Goal: Check status: Check status

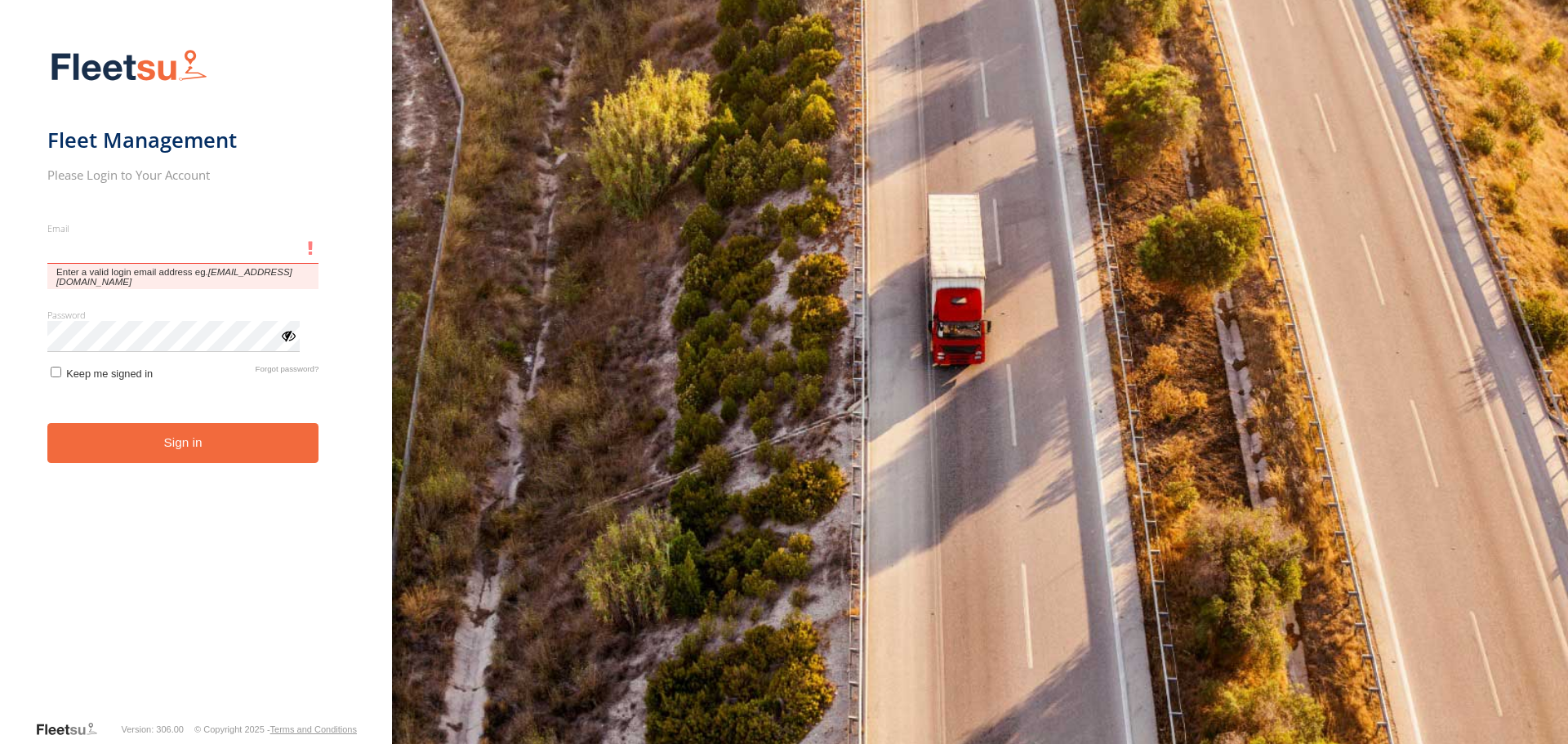
type input "**********"
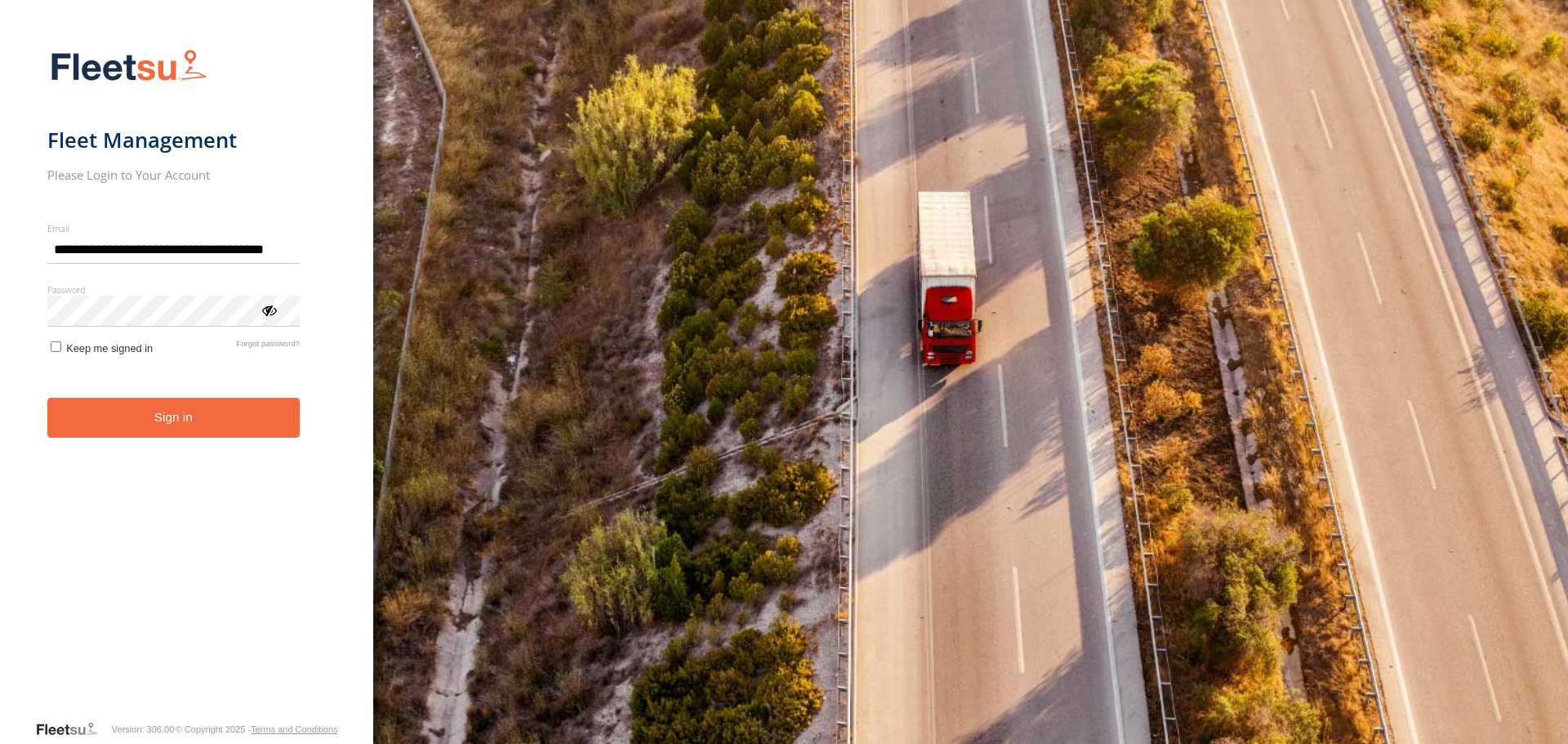
click at [158, 438] on button "Sign in" at bounding box center [173, 418] width 252 height 40
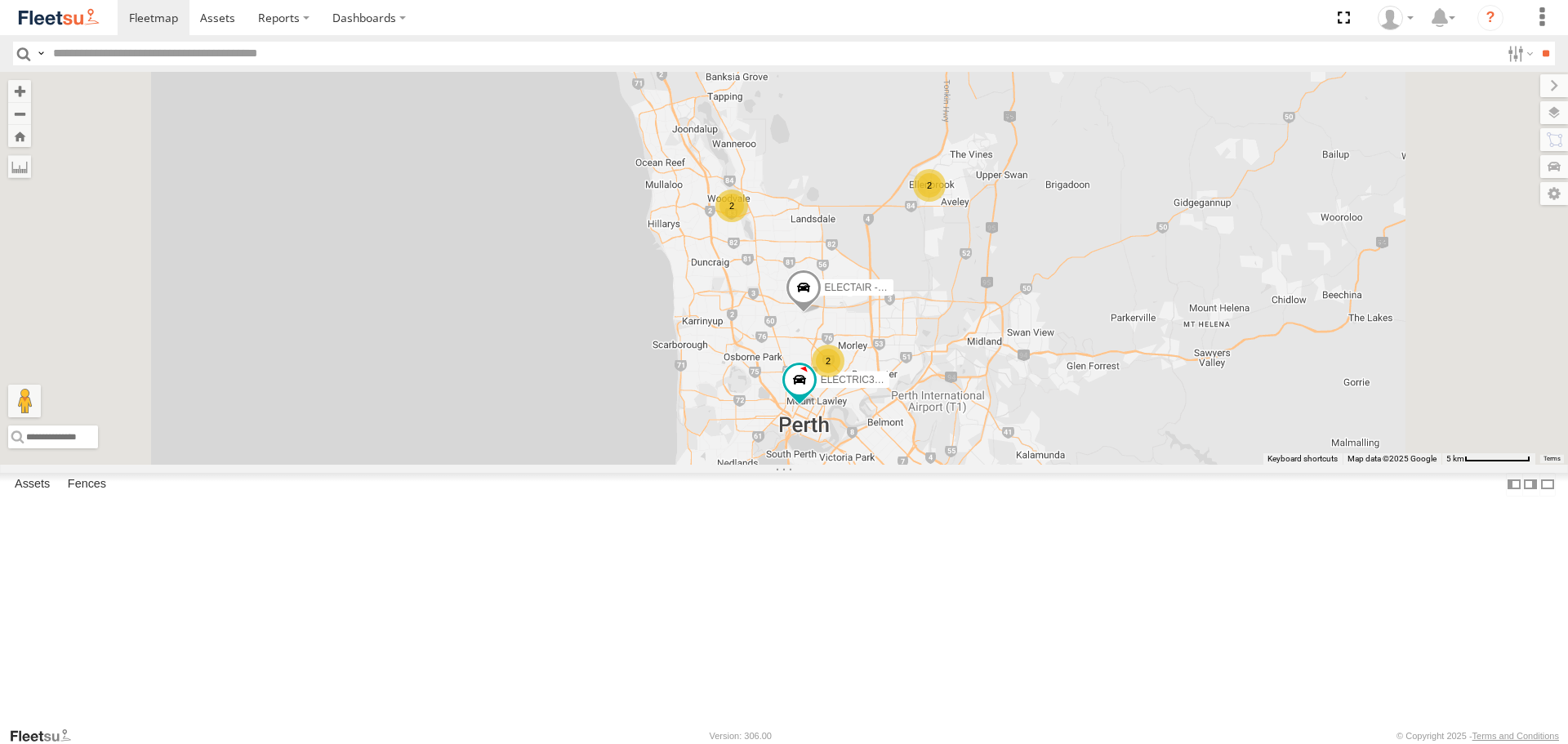
click at [0, 0] on span at bounding box center [0, 0] width 0 height 0
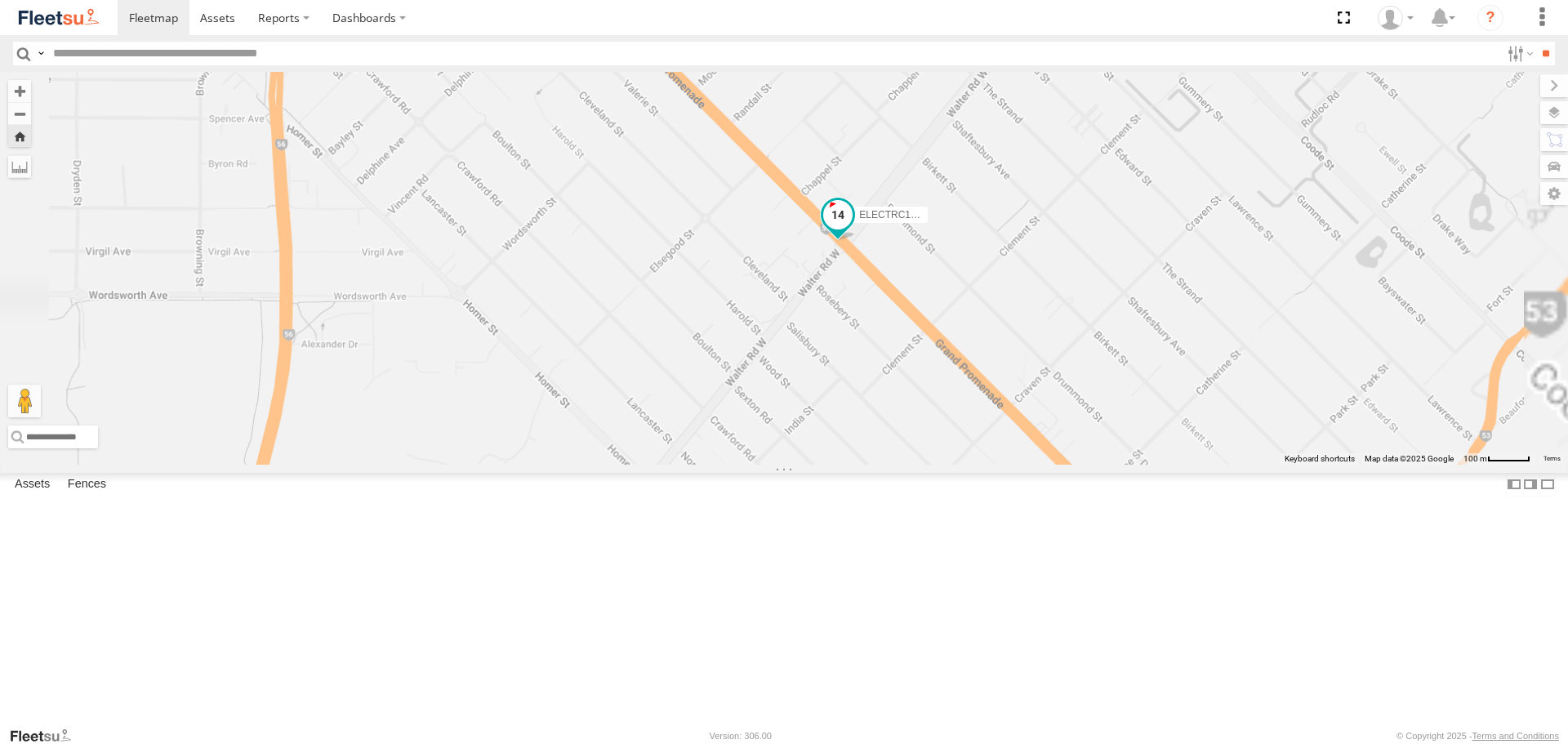
click at [853, 230] on span at bounding box center [837, 215] width 29 height 29
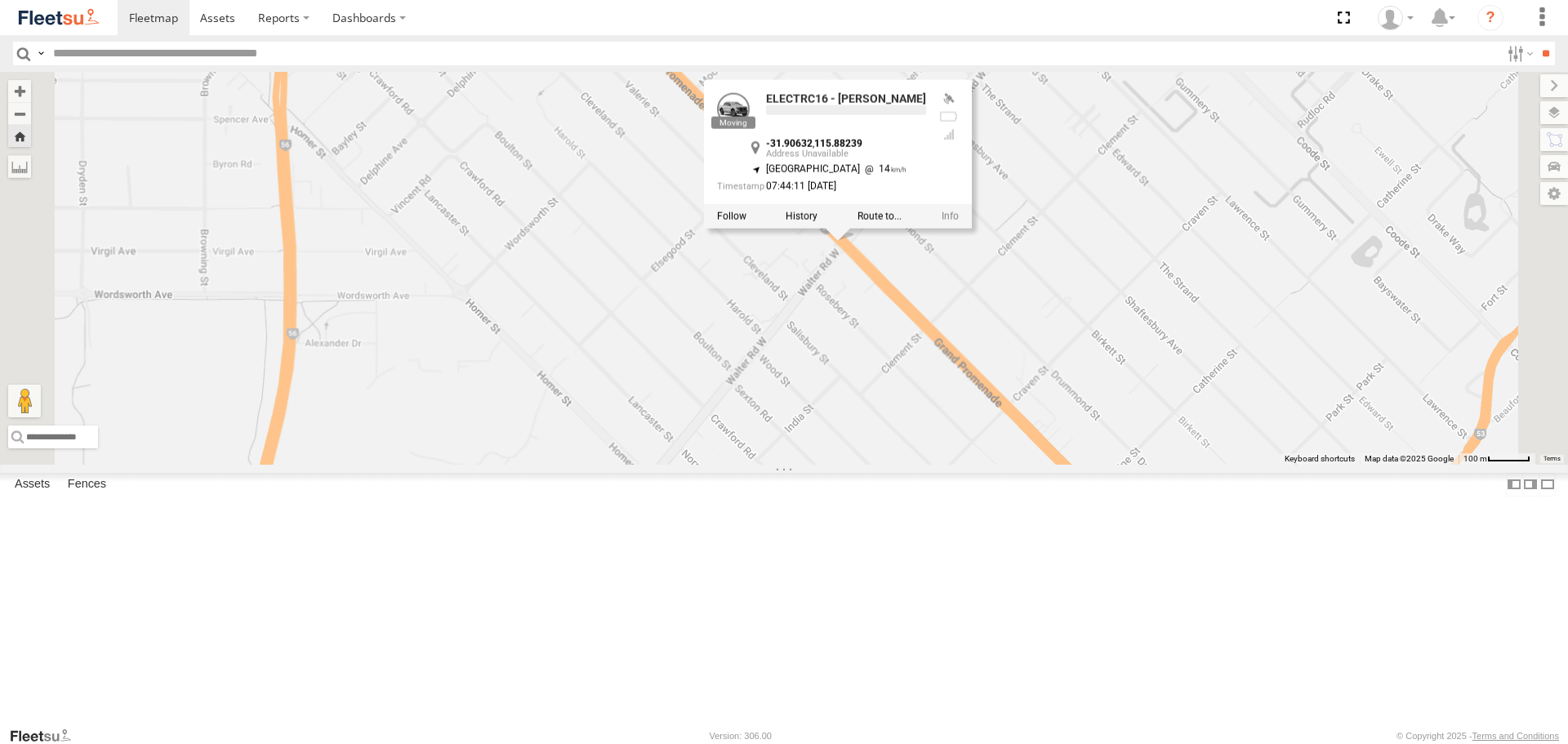
click at [1253, 419] on div "ELECTRC16 - [PERSON_NAME] ELECTRC16 - [PERSON_NAME] -31.90632 , 115.88239 North…" at bounding box center [784, 268] width 1568 height 392
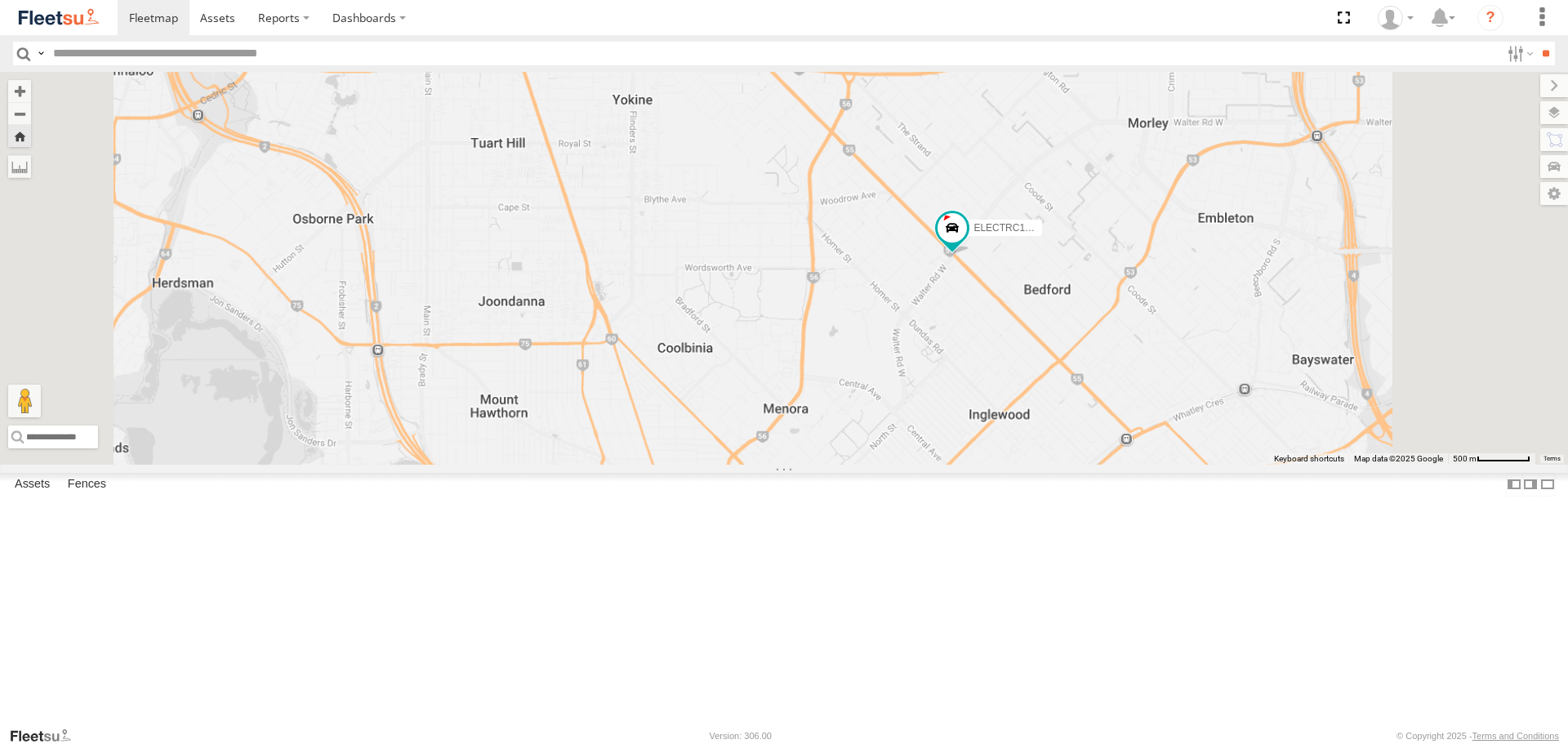
click at [1235, 427] on div "ELECTRC16 - [PERSON_NAME]" at bounding box center [784, 268] width 1568 height 392
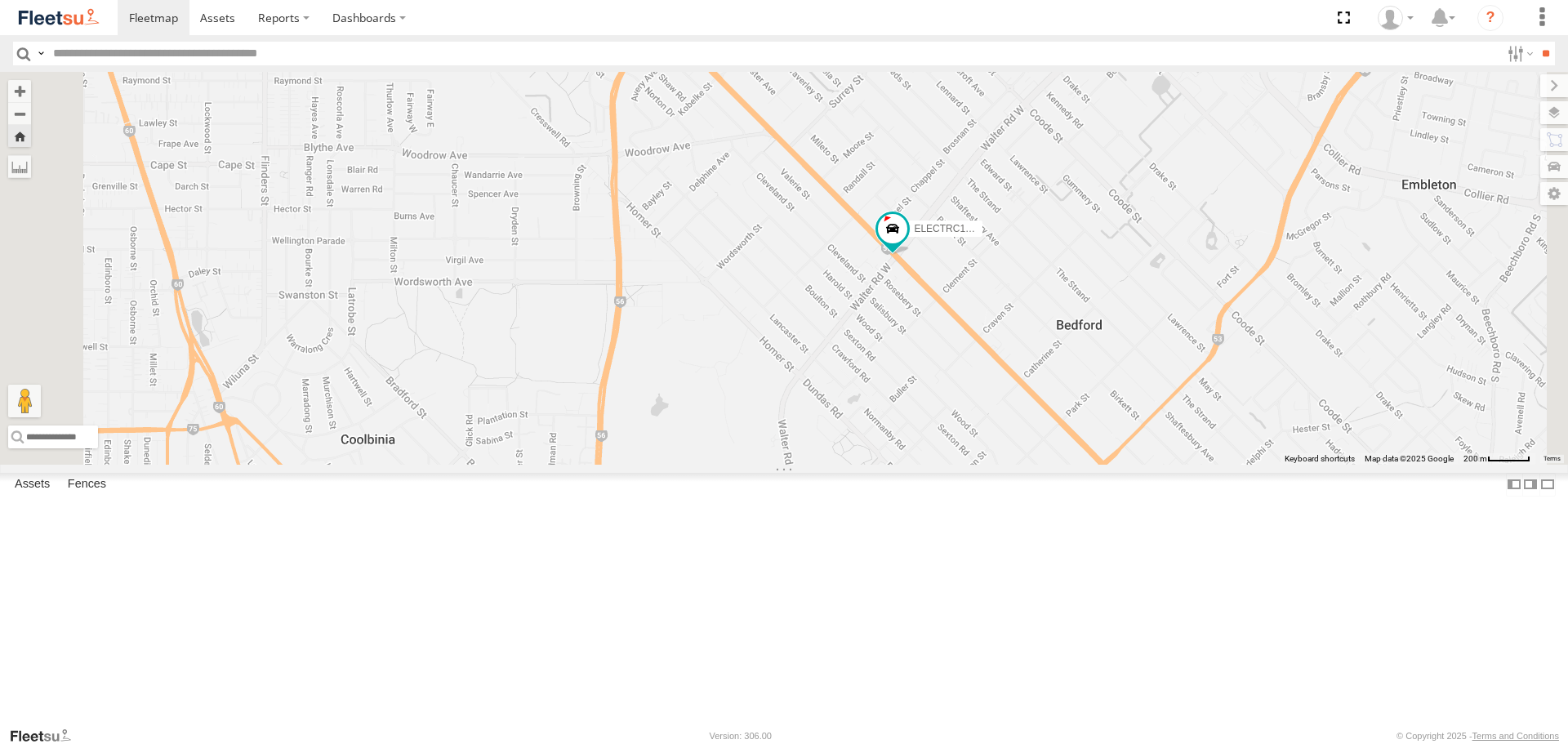
drag, startPoint x: 1103, startPoint y: 282, endPoint x: 1143, endPoint y: 292, distance: 41.2
click at [1143, 292] on div "ELECTRC16 - [PERSON_NAME]" at bounding box center [784, 268] width 1568 height 392
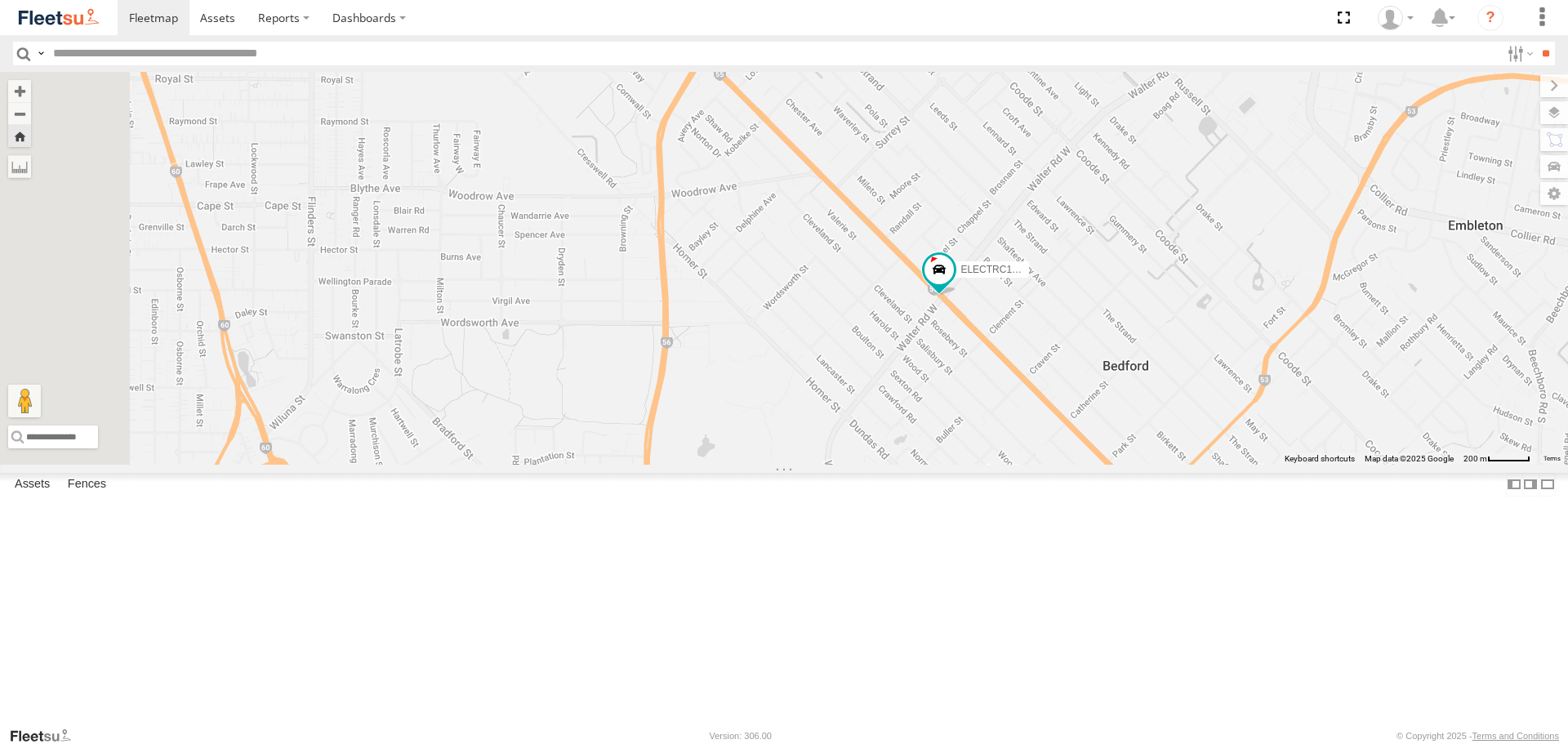
drag, startPoint x: 1156, startPoint y: 291, endPoint x: 1214, endPoint y: 343, distance: 77.9
click at [1214, 343] on div "ELECTRC16 - [PERSON_NAME]" at bounding box center [784, 268] width 1568 height 392
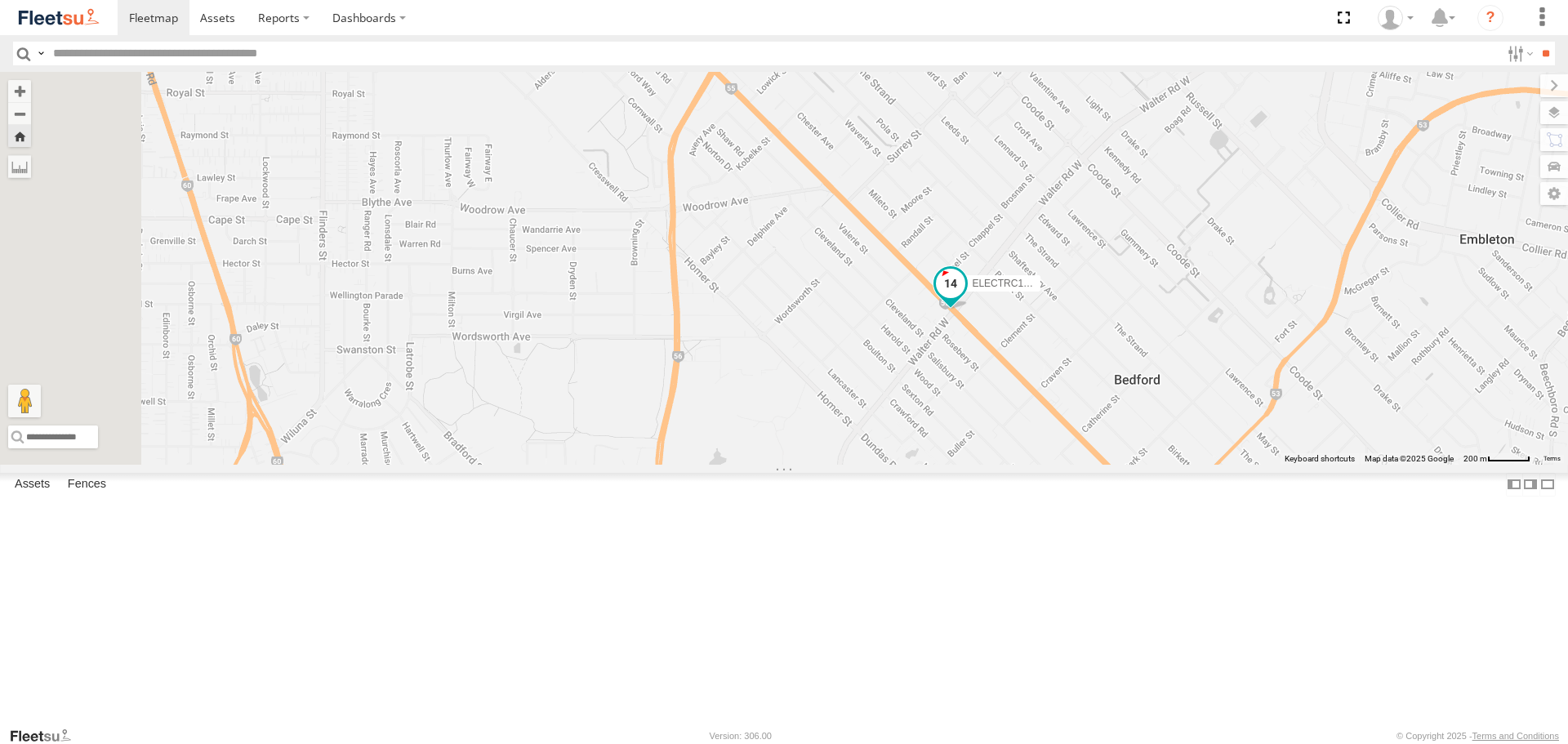
click at [965, 299] on span at bounding box center [950, 284] width 29 height 29
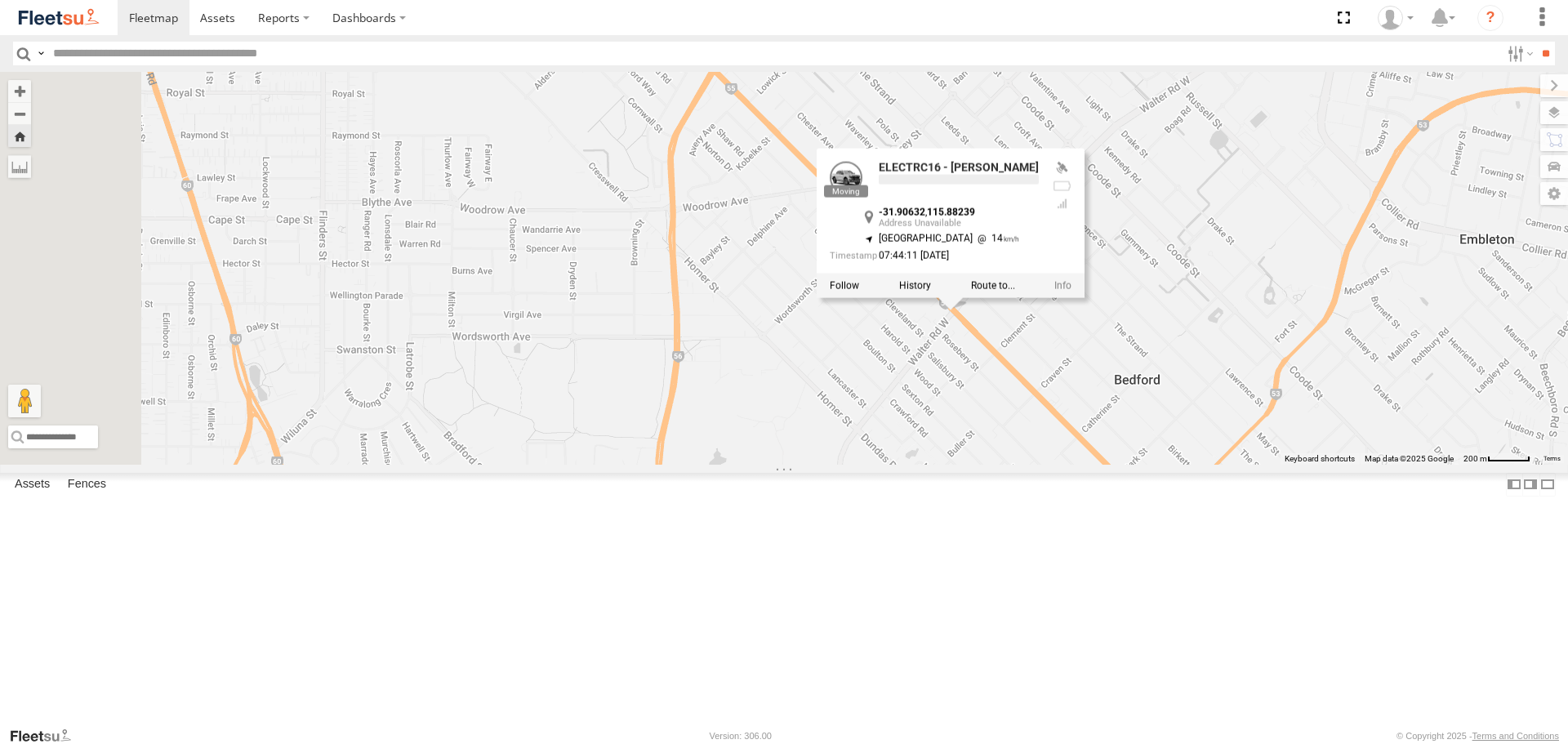
click at [1208, 454] on div "ELECTRC16 - [PERSON_NAME] ELECTRC16 - [PERSON_NAME] -31.90632 , 115.88239 North…" at bounding box center [784, 268] width 1568 height 392
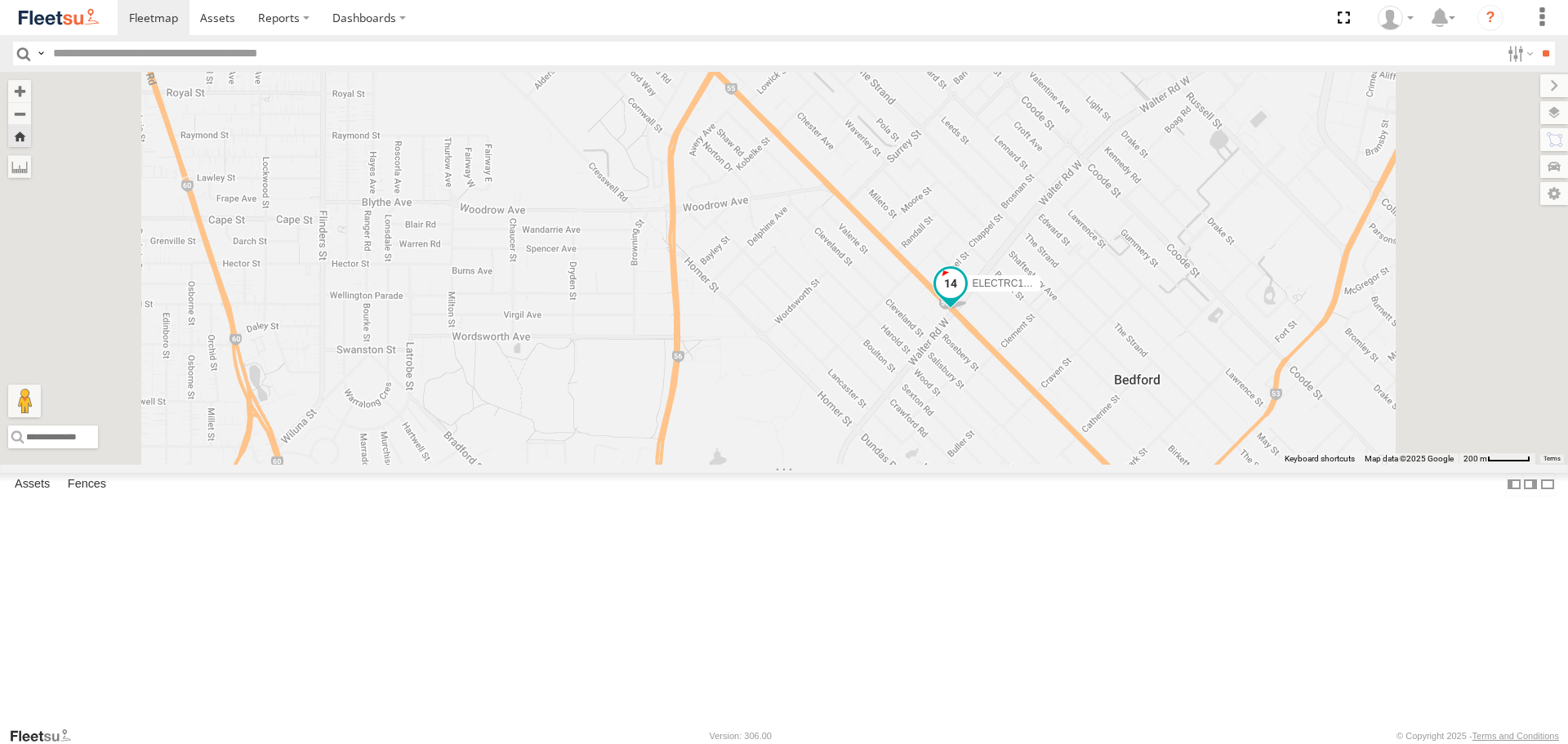
click at [965, 299] on span at bounding box center [950, 284] width 29 height 29
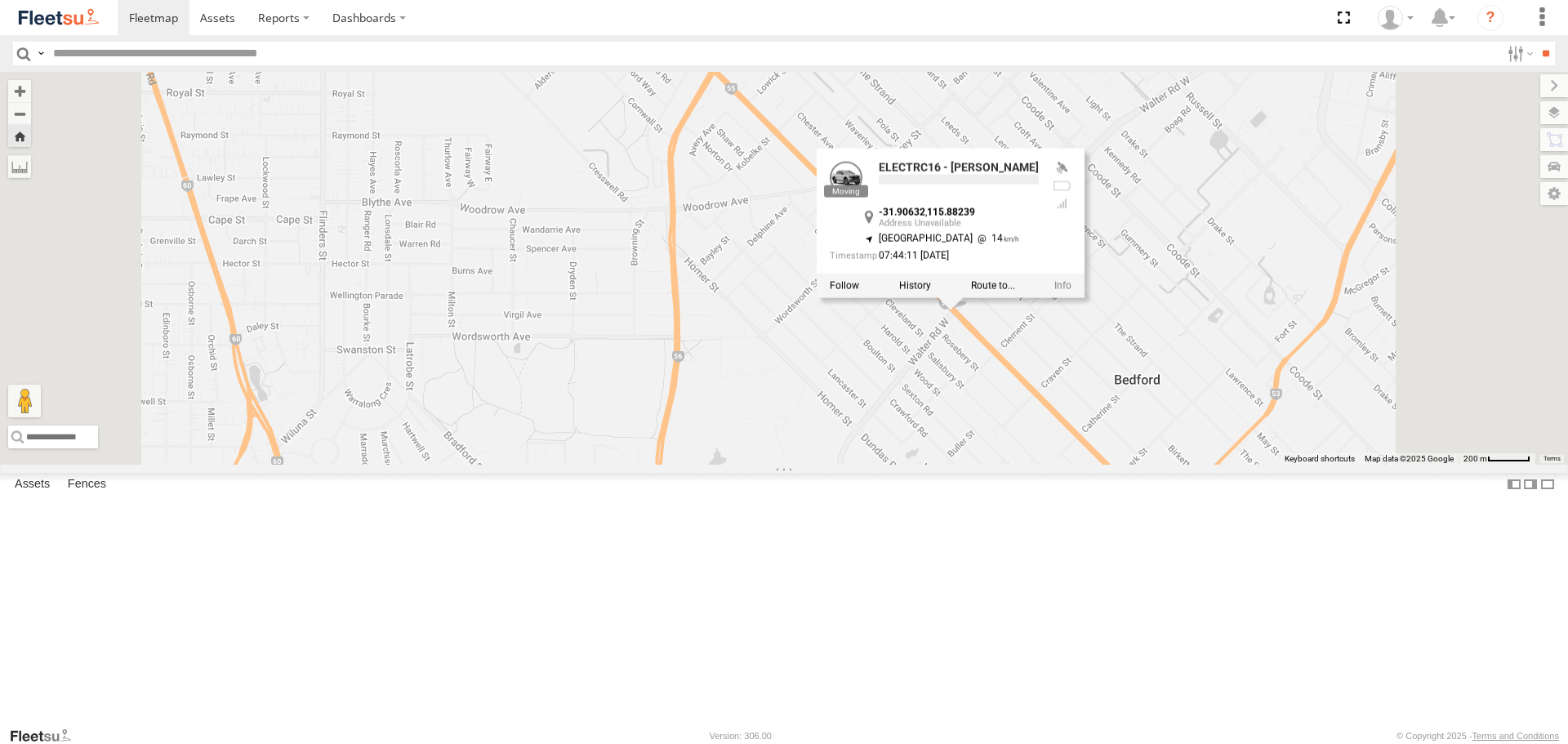
click at [1212, 463] on div "ELECTRC16 - [PERSON_NAME] ELECTRC16 - [PERSON_NAME] -31.90632 , 115.88239 North…" at bounding box center [784, 268] width 1568 height 392
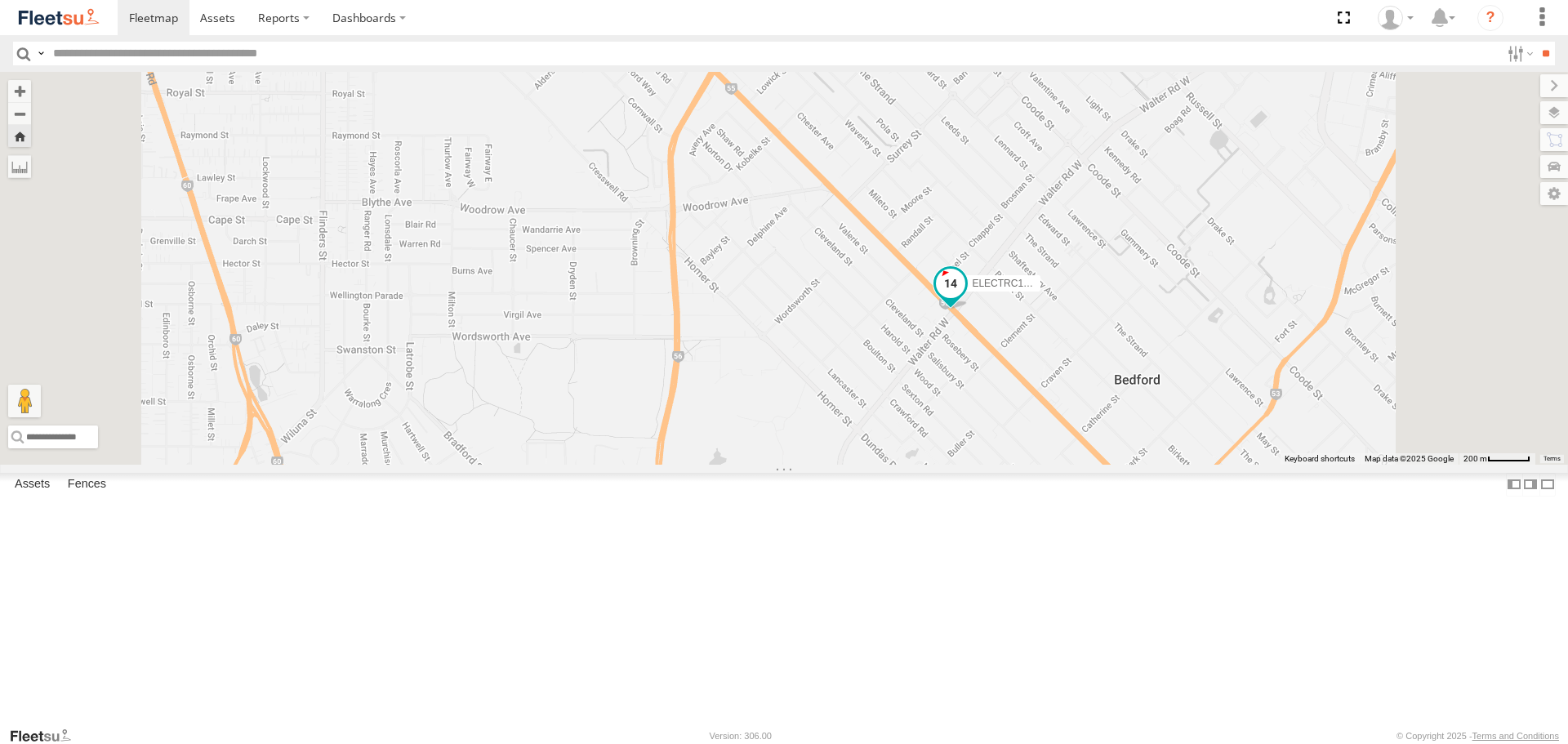
click at [965, 299] on span at bounding box center [950, 284] width 29 height 29
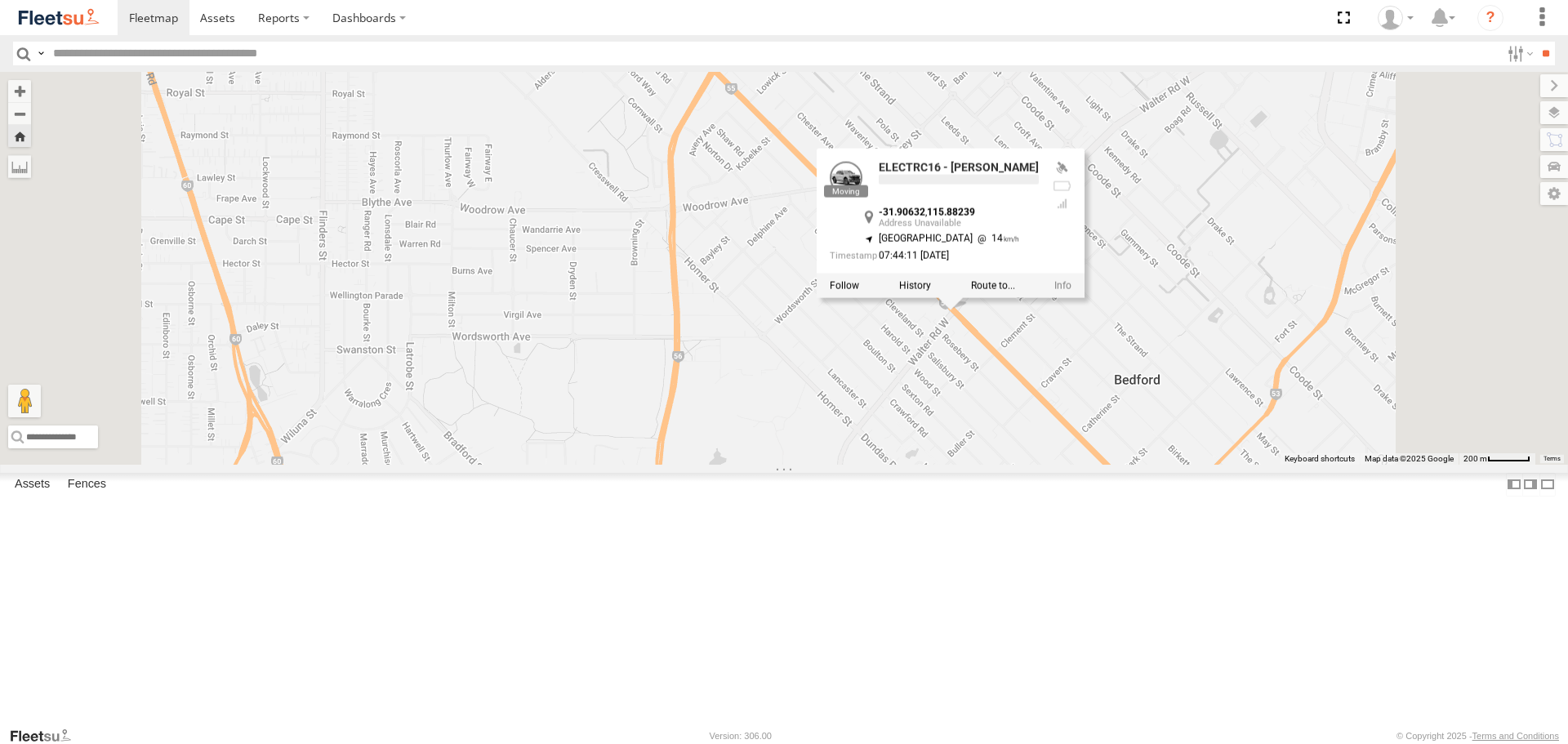
click at [1203, 463] on div "ELECTRC16 - [PERSON_NAME] ELECTRC16 - [PERSON_NAME] -31.90632 , 115.88239 North…" at bounding box center [784, 268] width 1568 height 392
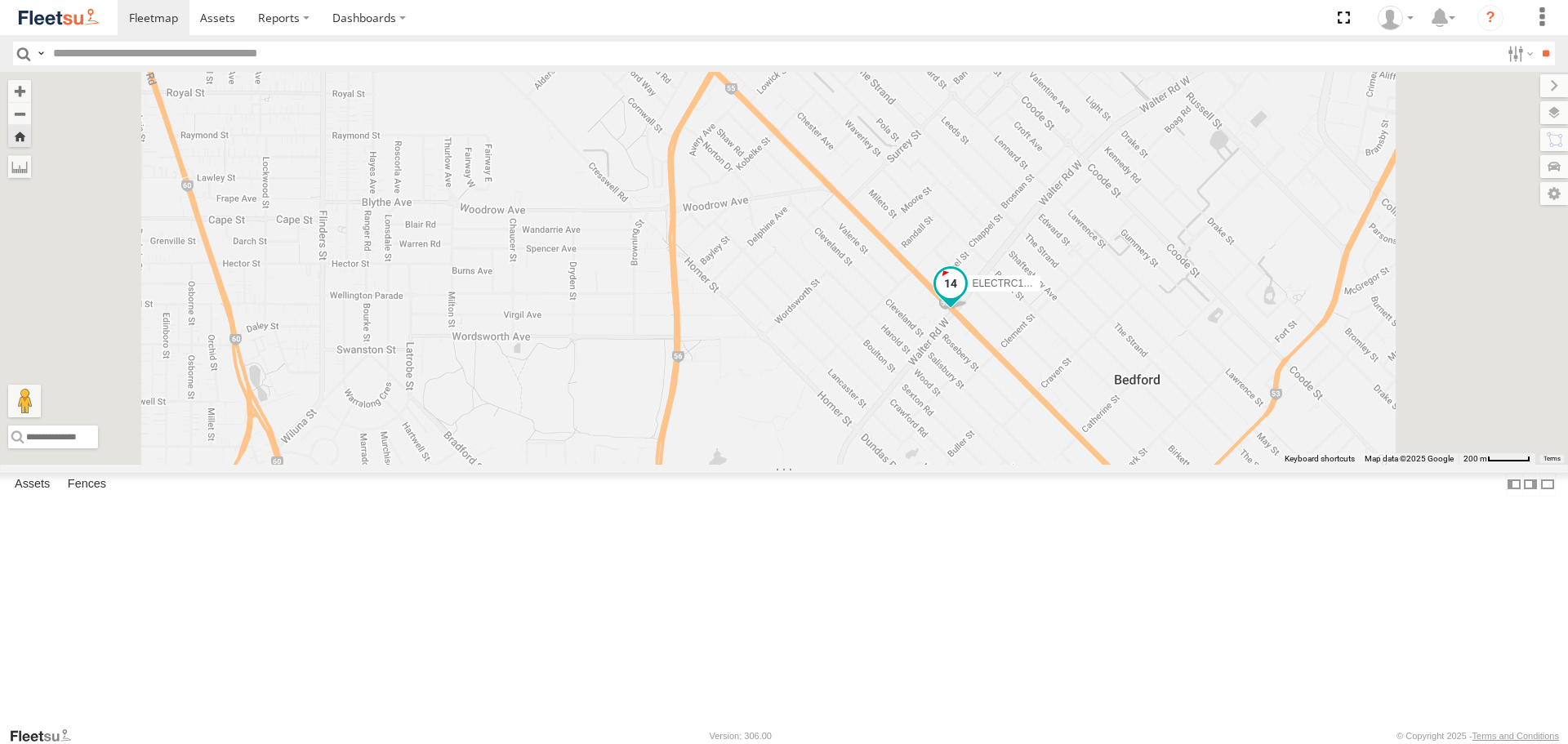
click at [965, 299] on span at bounding box center [950, 284] width 29 height 29
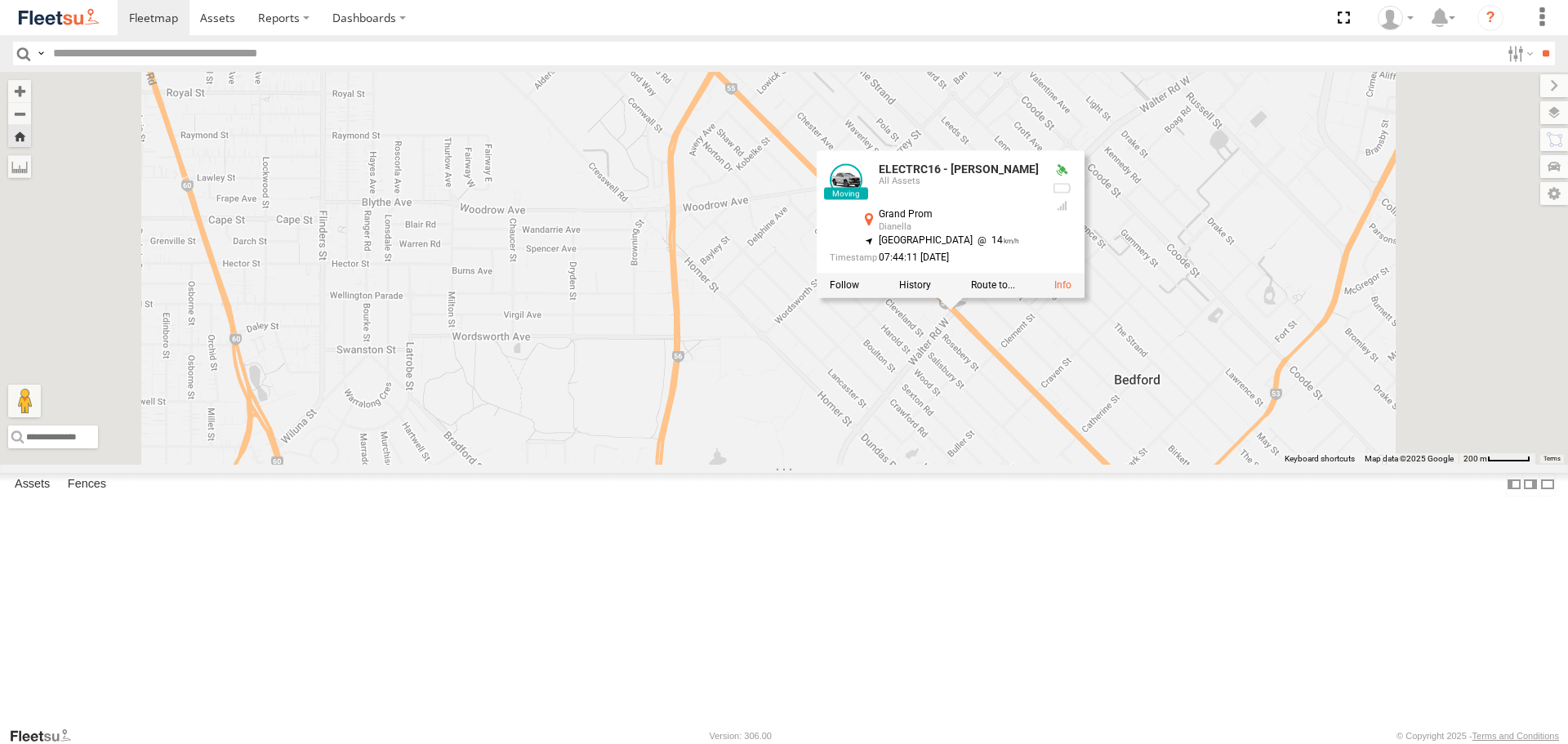
click at [1190, 463] on div "ELECTRC16 - [PERSON_NAME] ELECTRC16 - [PERSON_NAME] All Assets Grand Prom Diane…" at bounding box center [784, 268] width 1568 height 392
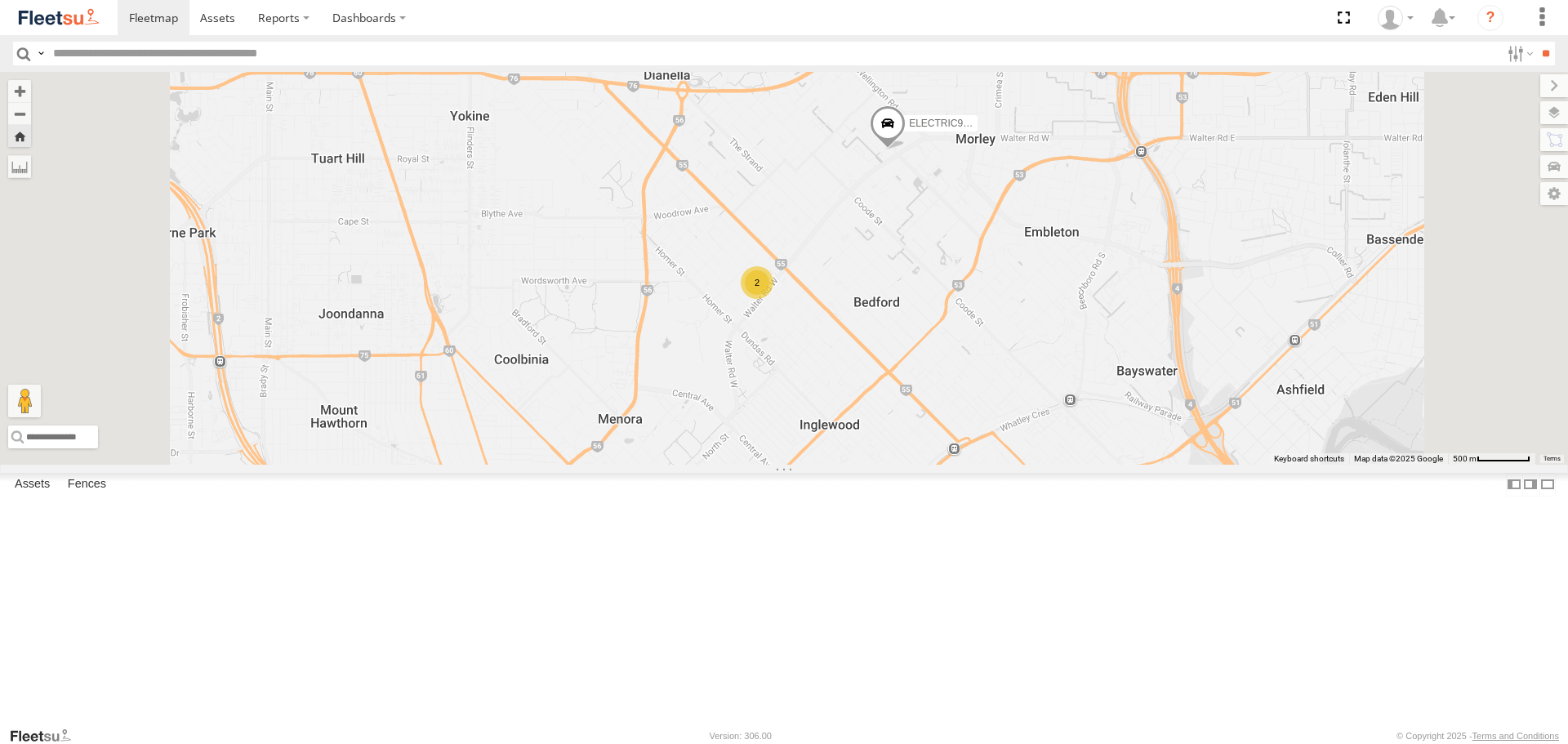
click at [0, 0] on span at bounding box center [0, 0] width 0 height 0
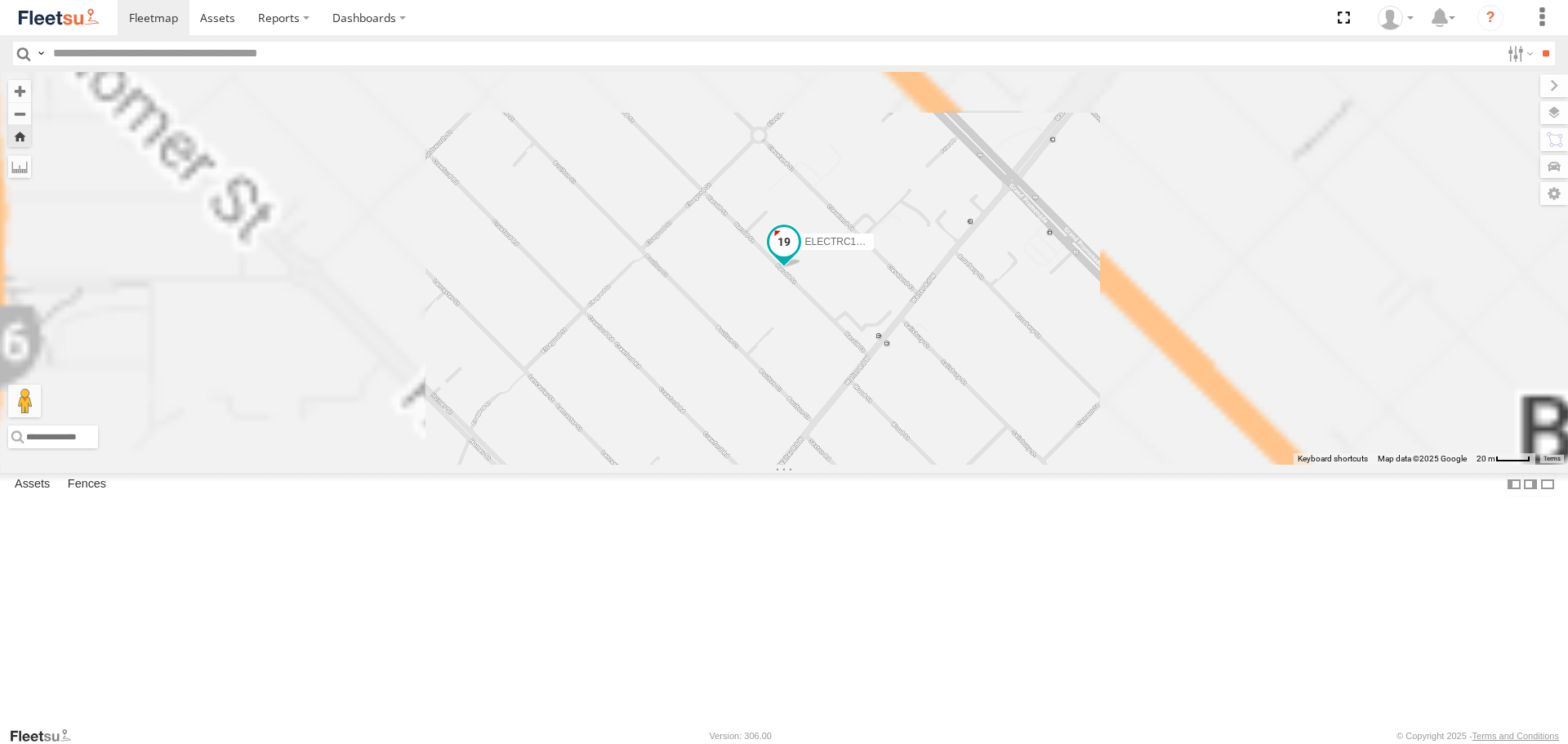
click at [798, 257] on span at bounding box center [783, 242] width 29 height 29
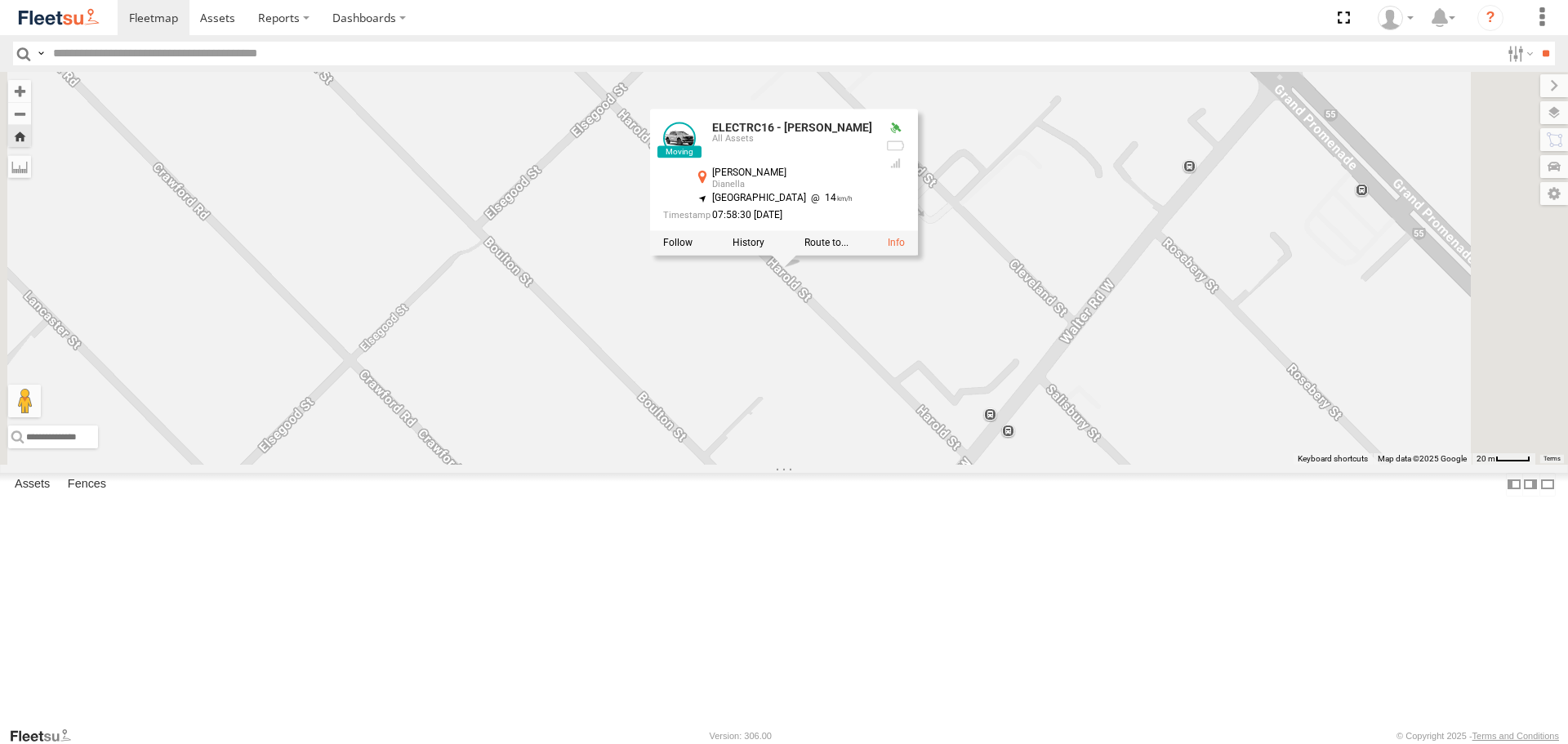
click at [1035, 456] on div "ELECTRC16 - [PERSON_NAME] ELECTRC16 - [PERSON_NAME] All Assets [PERSON_NAME] Di…" at bounding box center [784, 268] width 1568 height 392
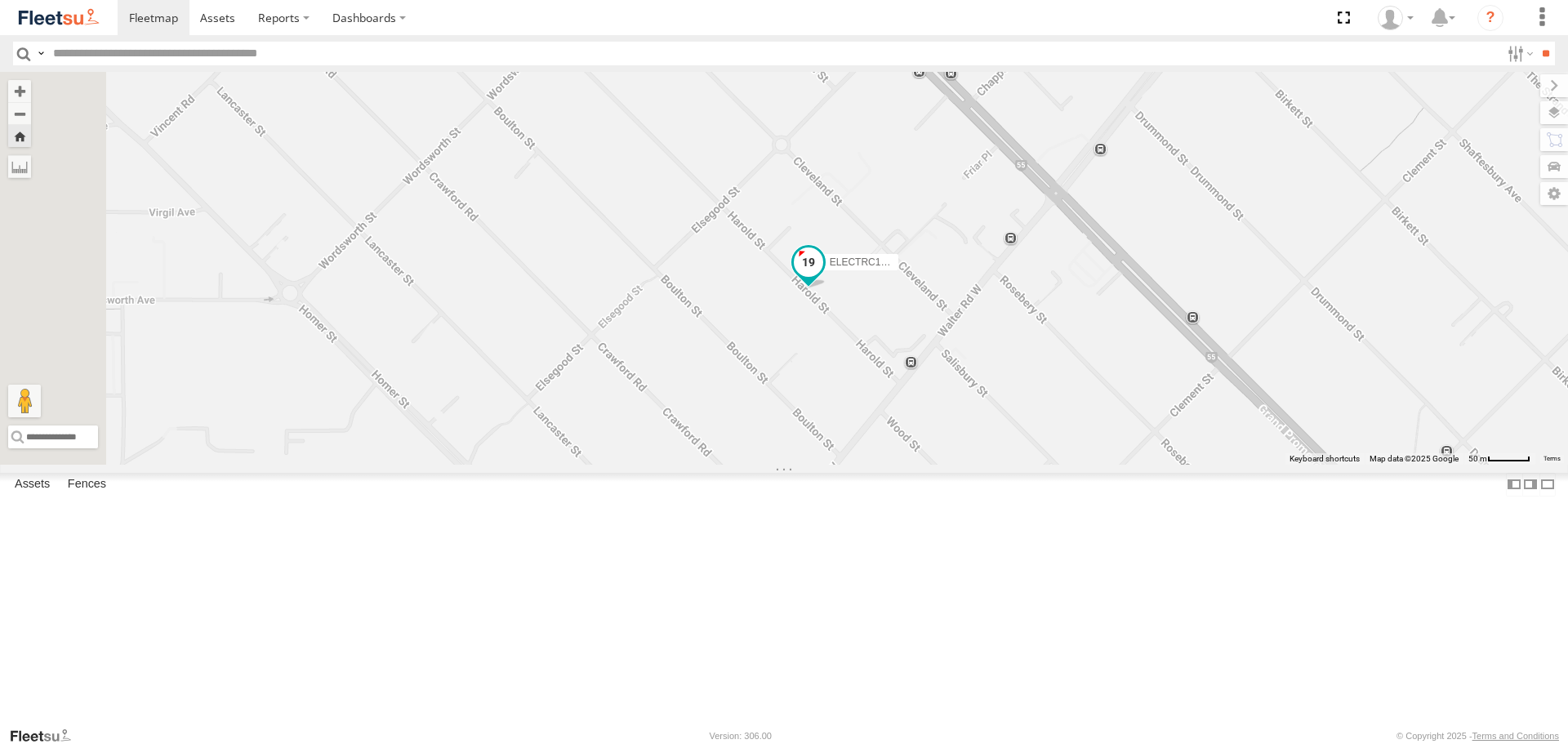
click at [823, 278] on span at bounding box center [808, 263] width 29 height 29
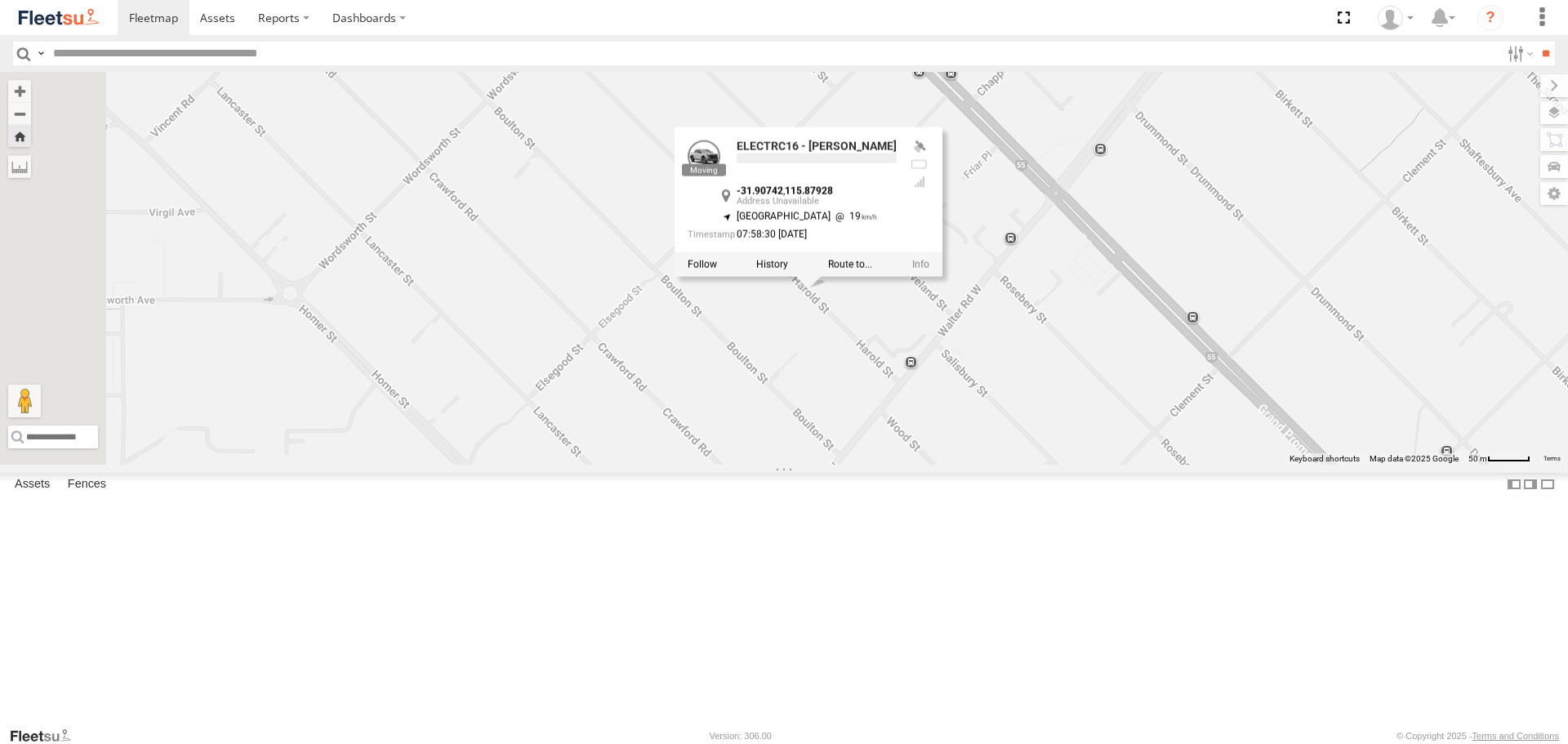
click at [1101, 446] on div "ELECTRC16 - [PERSON_NAME] ELECTRC16 - [PERSON_NAME] -31.90742 , 115.87928 North…" at bounding box center [784, 268] width 1568 height 392
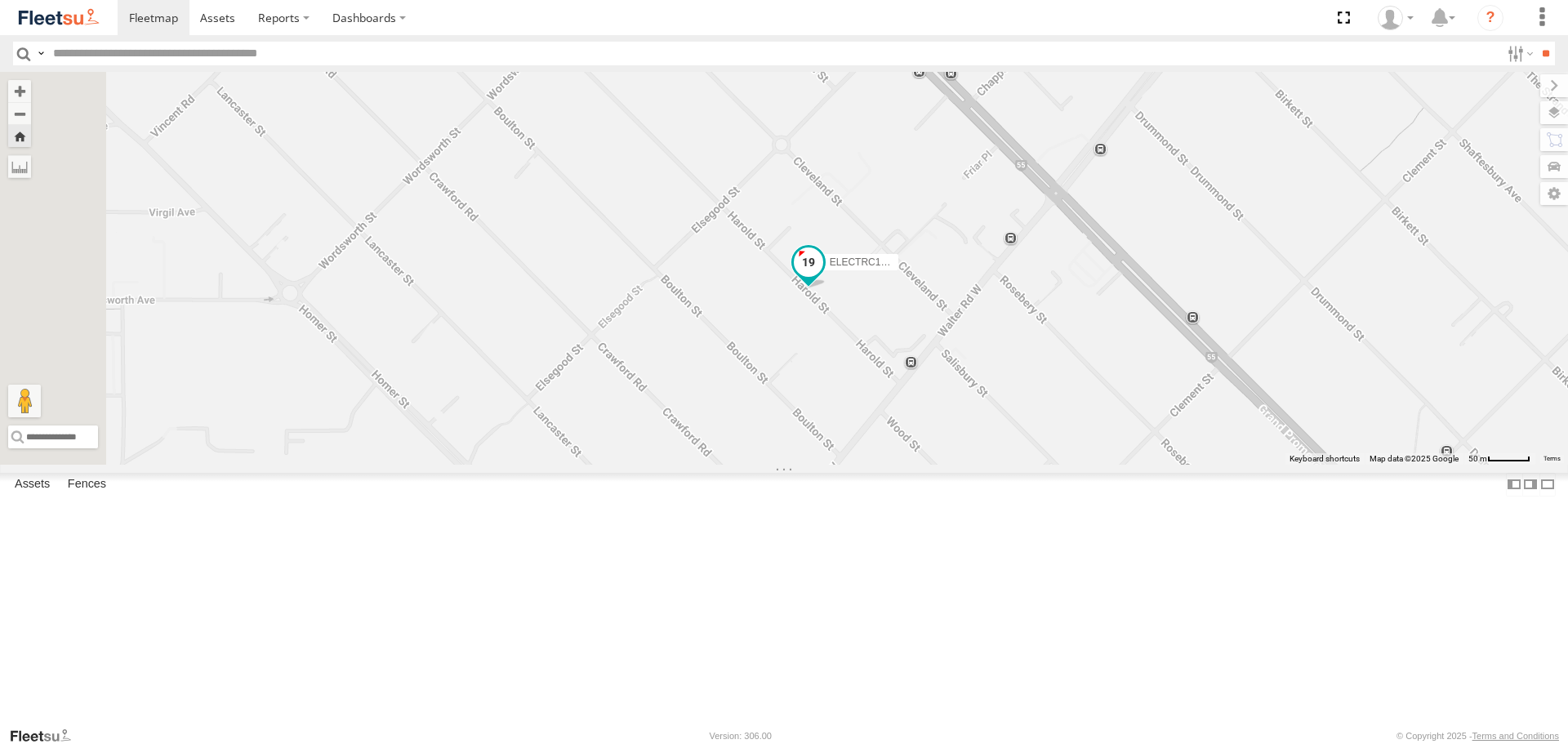
click at [823, 278] on span at bounding box center [808, 263] width 29 height 29
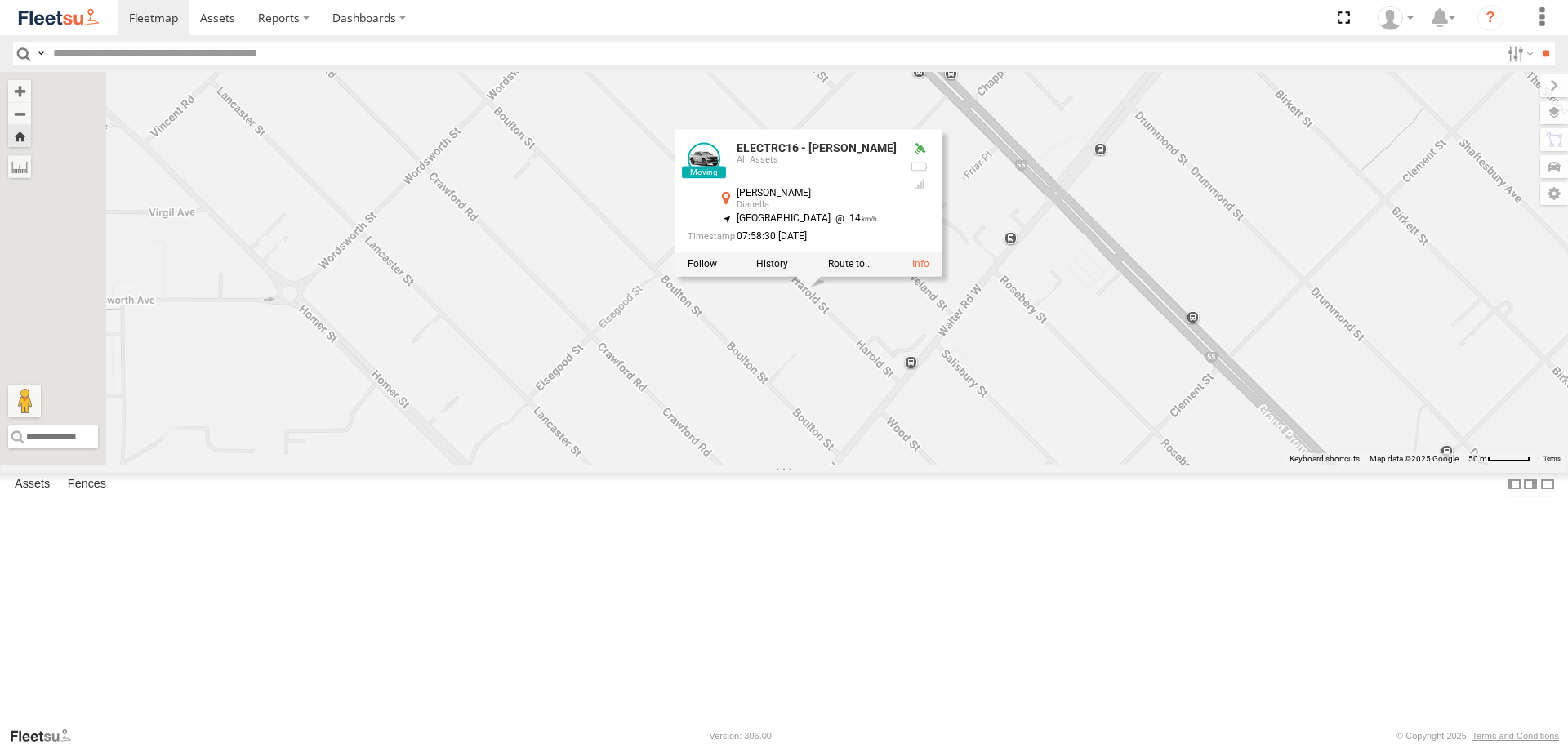
click at [1080, 463] on div "ELECTRC16 - [PERSON_NAME] ELECTRC16 - [PERSON_NAME] All Assets [PERSON_NAME] Di…" at bounding box center [784, 268] width 1568 height 392
